Goal: Task Accomplishment & Management: Use online tool/utility

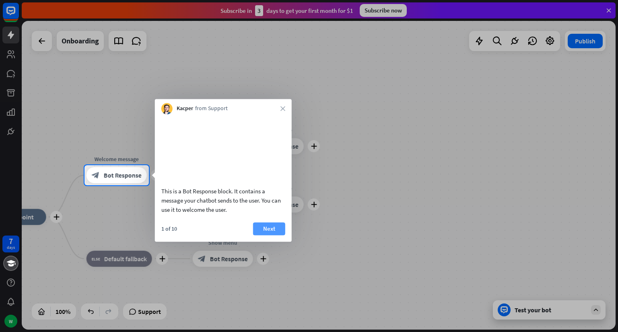
click at [272, 233] on button "Next" at bounding box center [269, 228] width 32 height 13
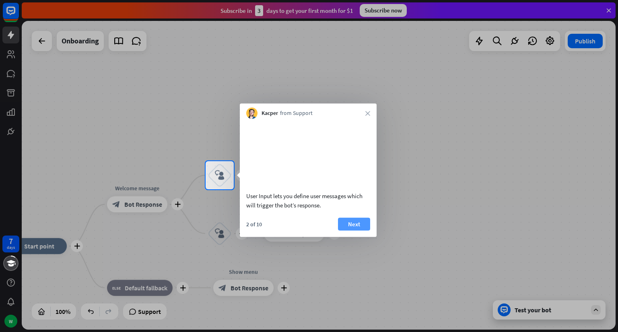
click at [308, 231] on button "Next" at bounding box center [354, 224] width 32 height 13
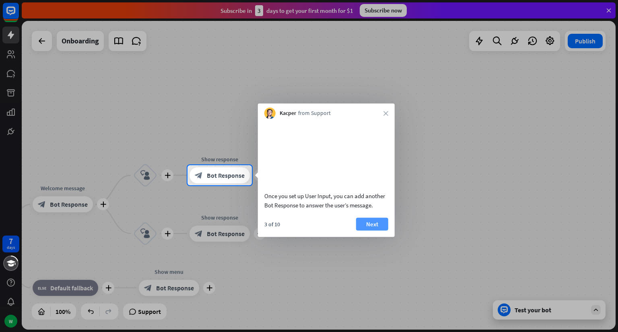
click at [308, 231] on button "Next" at bounding box center [372, 224] width 32 height 13
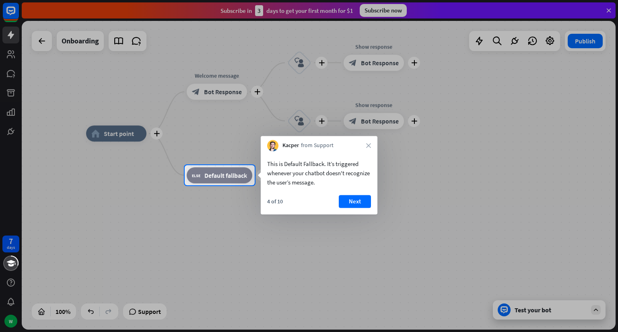
click at [308, 203] on button "Next" at bounding box center [355, 201] width 32 height 13
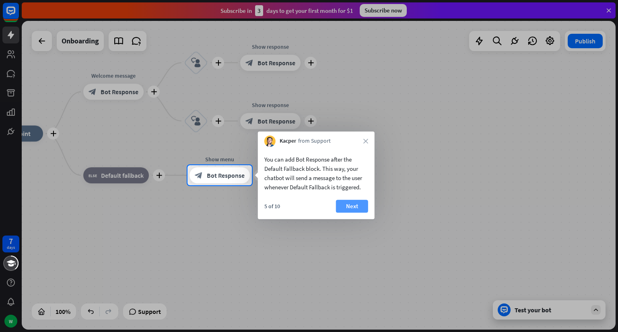
click at [308, 205] on button "Next" at bounding box center [352, 206] width 32 height 13
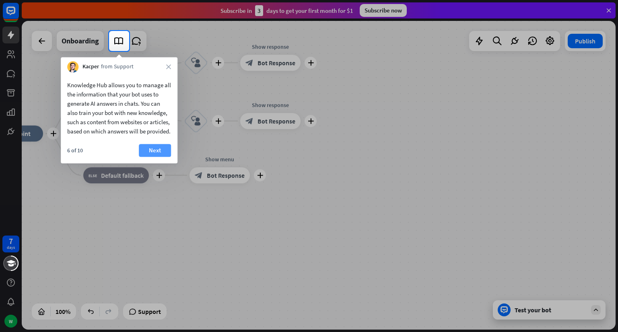
click at [149, 157] on button "Next" at bounding box center [155, 150] width 32 height 13
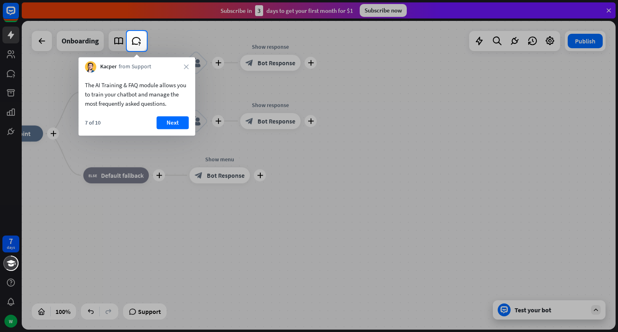
click at [185, 124] on button "Next" at bounding box center [173, 122] width 32 height 13
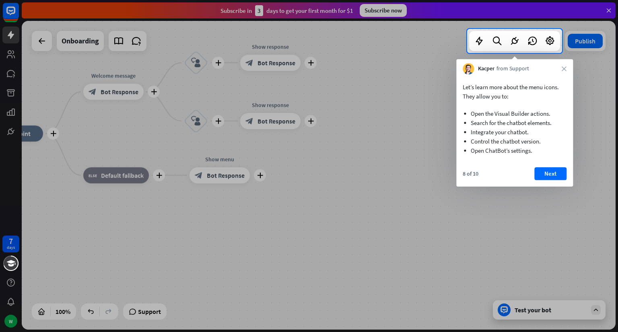
click at [308, 171] on button "Next" at bounding box center [550, 173] width 32 height 13
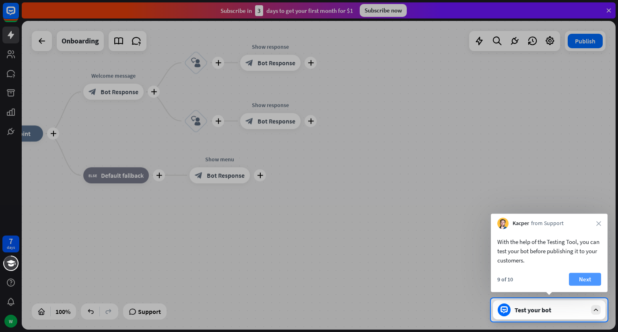
click at [308, 275] on button "Next" at bounding box center [585, 279] width 32 height 13
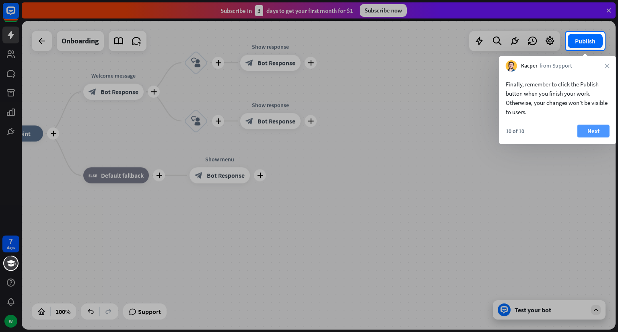
click at [308, 133] on button "Next" at bounding box center [593, 131] width 32 height 13
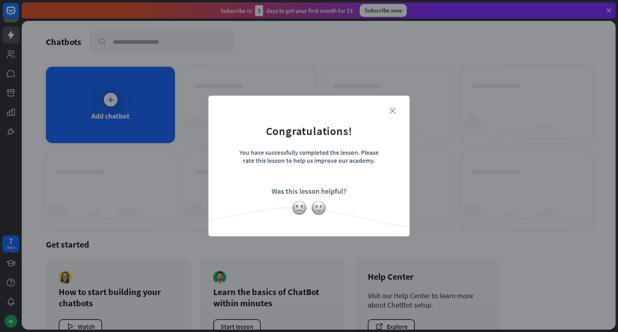
click at [308, 108] on icon "close" at bounding box center [392, 111] width 6 height 6
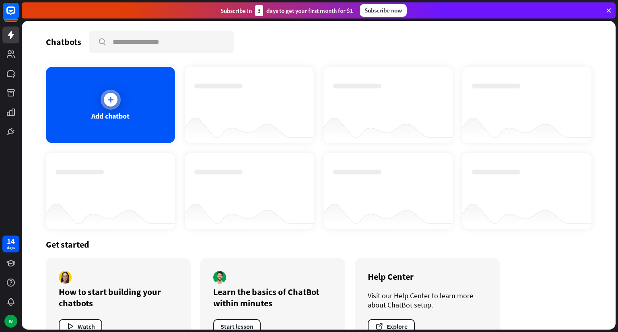
click at [109, 98] on icon at bounding box center [111, 100] width 8 height 8
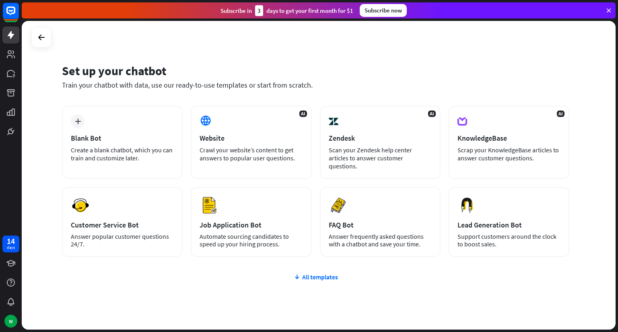
click at [219, 301] on div "plus Blank Bot Create a blank chatbot, which you can train and customize later.…" at bounding box center [315, 230] width 507 height 248
click at [39, 35] on icon at bounding box center [42, 38] width 10 height 10
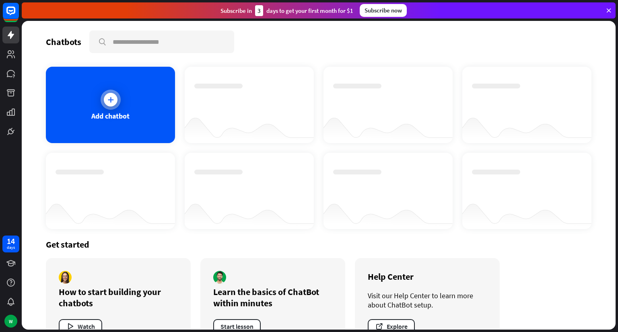
click at [109, 94] on div at bounding box center [111, 100] width 14 height 14
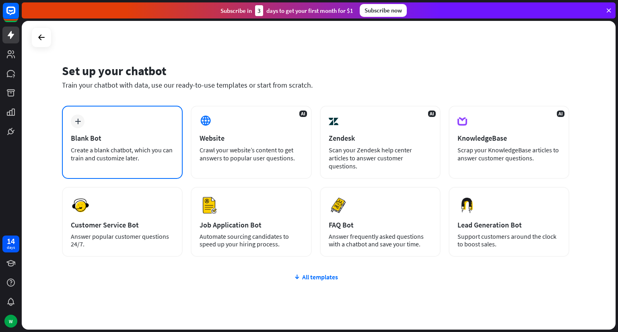
click at [78, 123] on icon "plus" at bounding box center [78, 122] width 6 height 6
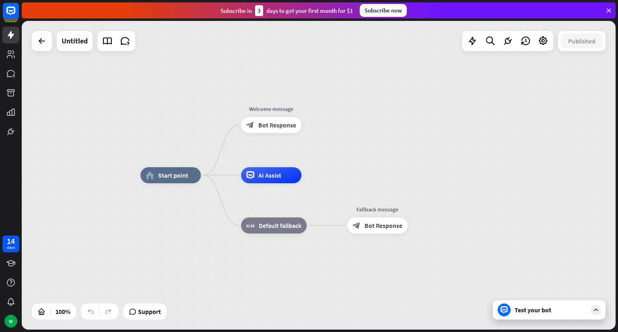
click at [308, 309] on div "Test your bot" at bounding box center [551, 310] width 72 height 8
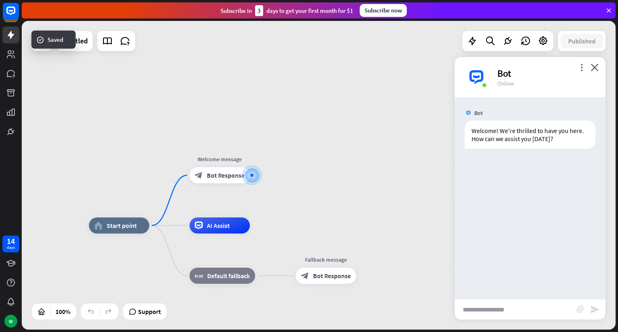
click at [221, 64] on div "home_2 Start point Welcome message block_bot_response Bot Response AI Assist bl…" at bounding box center [319, 175] width 594 height 309
click at [308, 8] on icon at bounding box center [608, 10] width 7 height 7
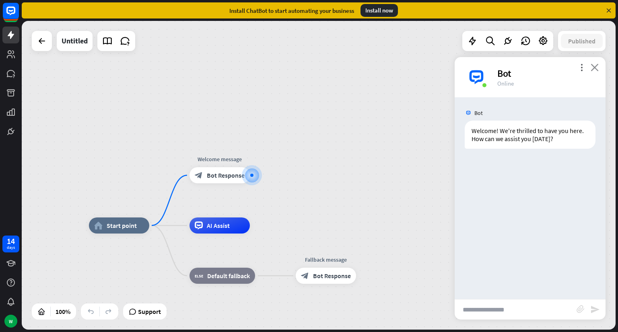
click at [308, 66] on icon "close" at bounding box center [595, 68] width 8 height 8
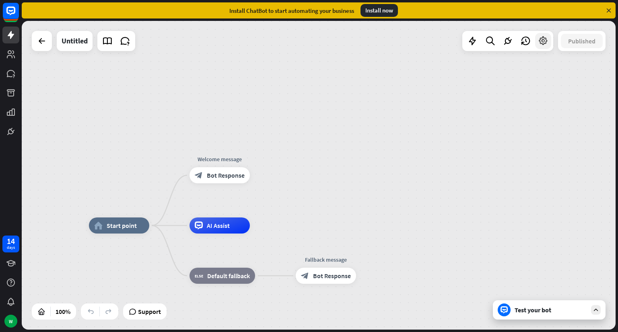
click at [308, 39] on icon at bounding box center [543, 41] width 10 height 10
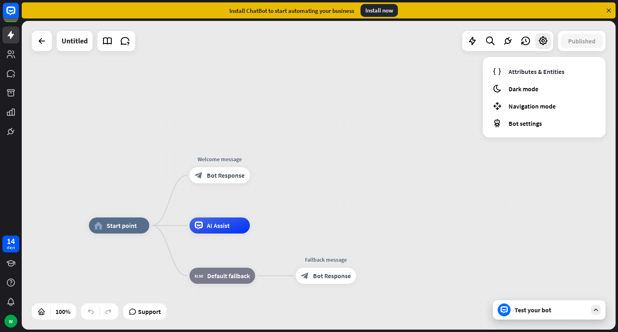
click at [308, 152] on div "home_2 Start point Welcome message block_bot_response Bot Response AI Assist bl…" at bounding box center [319, 175] width 594 height 309
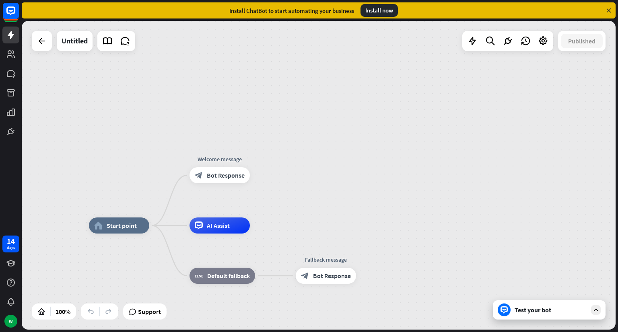
click at [308, 15] on div "Install now" at bounding box center [378, 10] width 37 height 13
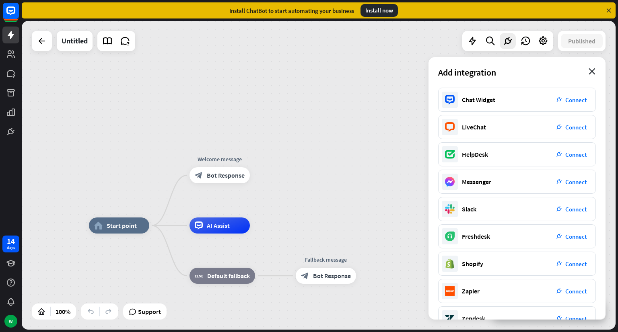
click at [308, 69] on icon "close" at bounding box center [592, 71] width 7 height 6
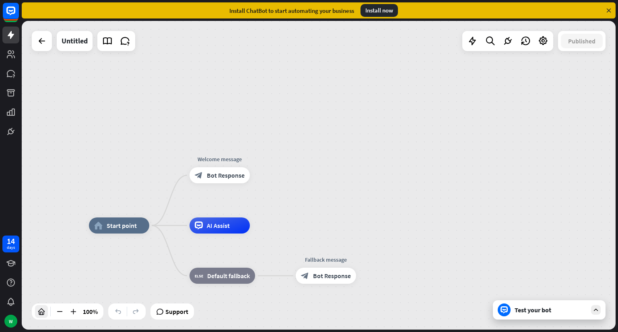
click at [42, 311] on icon at bounding box center [41, 312] width 8 height 8
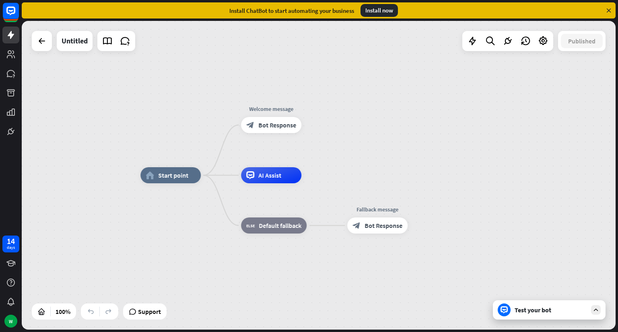
click at [124, 266] on div "home_2 Start point Welcome message block_bot_response Bot Response AI Assist bl…" at bounding box center [319, 175] width 594 height 309
click at [76, 44] on div "Untitled" at bounding box center [75, 41] width 26 height 20
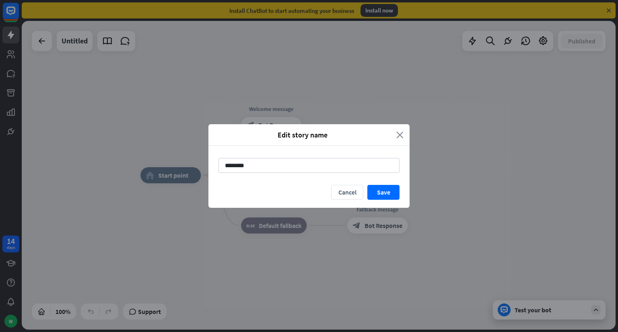
click at [308, 132] on icon "close" at bounding box center [399, 134] width 7 height 9
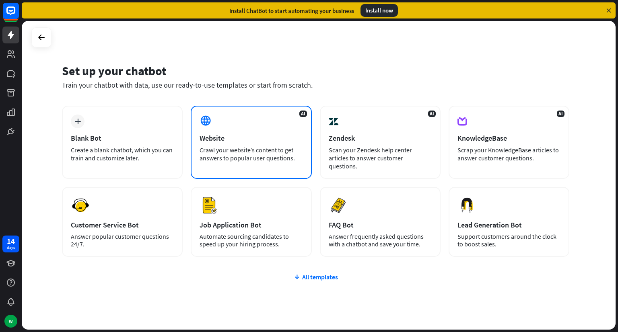
click at [237, 138] on div "Website" at bounding box center [251, 138] width 103 height 9
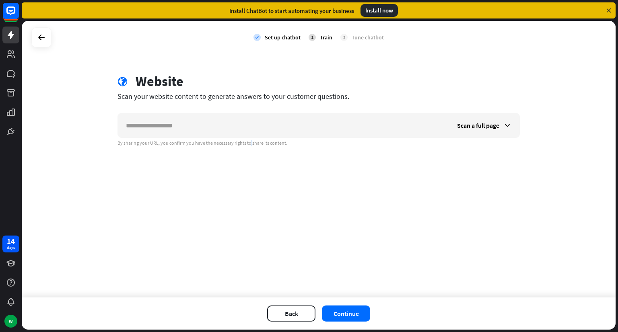
click at [237, 138] on div "Scan a full page By sharing your URL, you confirm you have the necessary rights…" at bounding box center [318, 129] width 402 height 33
click at [308, 182] on div "check Set up chatbot 2 Train 3 Tune chatbot globe Website Scan your website con…" at bounding box center [319, 159] width 594 height 277
click at [286, 39] on div "Set up chatbot" at bounding box center [283, 37] width 36 height 7
drag, startPoint x: 580, startPoint y: 0, endPoint x: 337, endPoint y: 157, distance: 289.5
click at [308, 157] on div "check Set up chatbot 2 Train 3 Tune chatbot globe Website Scan your website con…" at bounding box center [319, 159] width 594 height 277
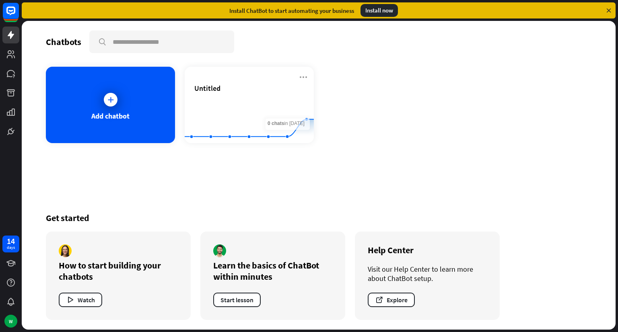
click at [308, 171] on div "Chatbots search Add chatbot Untitled Created with Highcharts 10.1.0 0 1 2 Get s…" at bounding box center [319, 175] width 594 height 309
